Goal: Find specific page/section: Find specific page/section

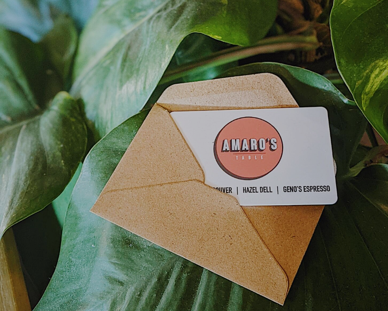
scroll to position [15, 0]
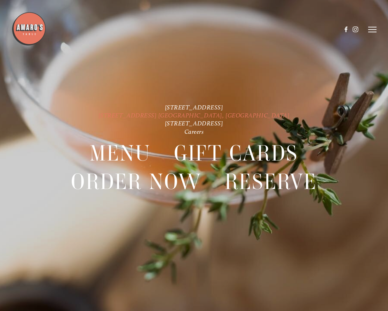
click at [184, 116] on link "[STREET_ADDRESS] [GEOGRAPHIC_DATA], [GEOGRAPHIC_DATA]" at bounding box center [193, 115] width 191 height 7
click at [196, 114] on link "[STREET_ADDRESS] [GEOGRAPHIC_DATA], [GEOGRAPHIC_DATA]" at bounding box center [193, 115] width 191 height 7
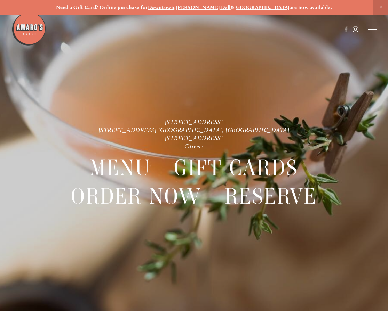
click at [356, 27] on use at bounding box center [356, 30] width 12 height 12
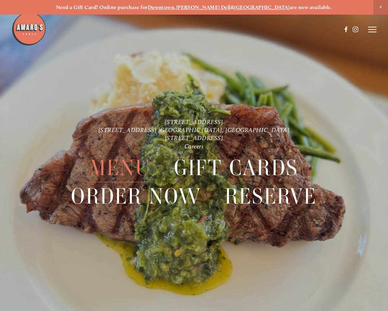
click at [112, 166] on span "Menu" at bounding box center [120, 168] width 61 height 28
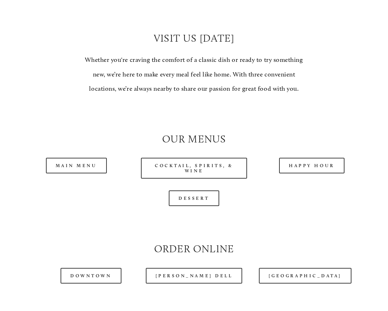
scroll to position [522, 0]
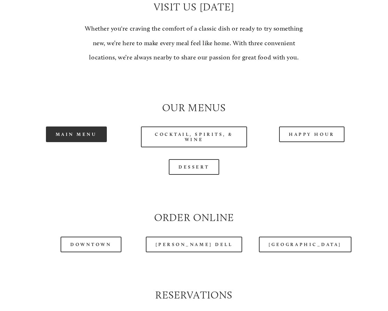
click at [89, 134] on link "Main Menu" at bounding box center [76, 135] width 61 height 16
